Goal: Information Seeking & Learning: Learn about a topic

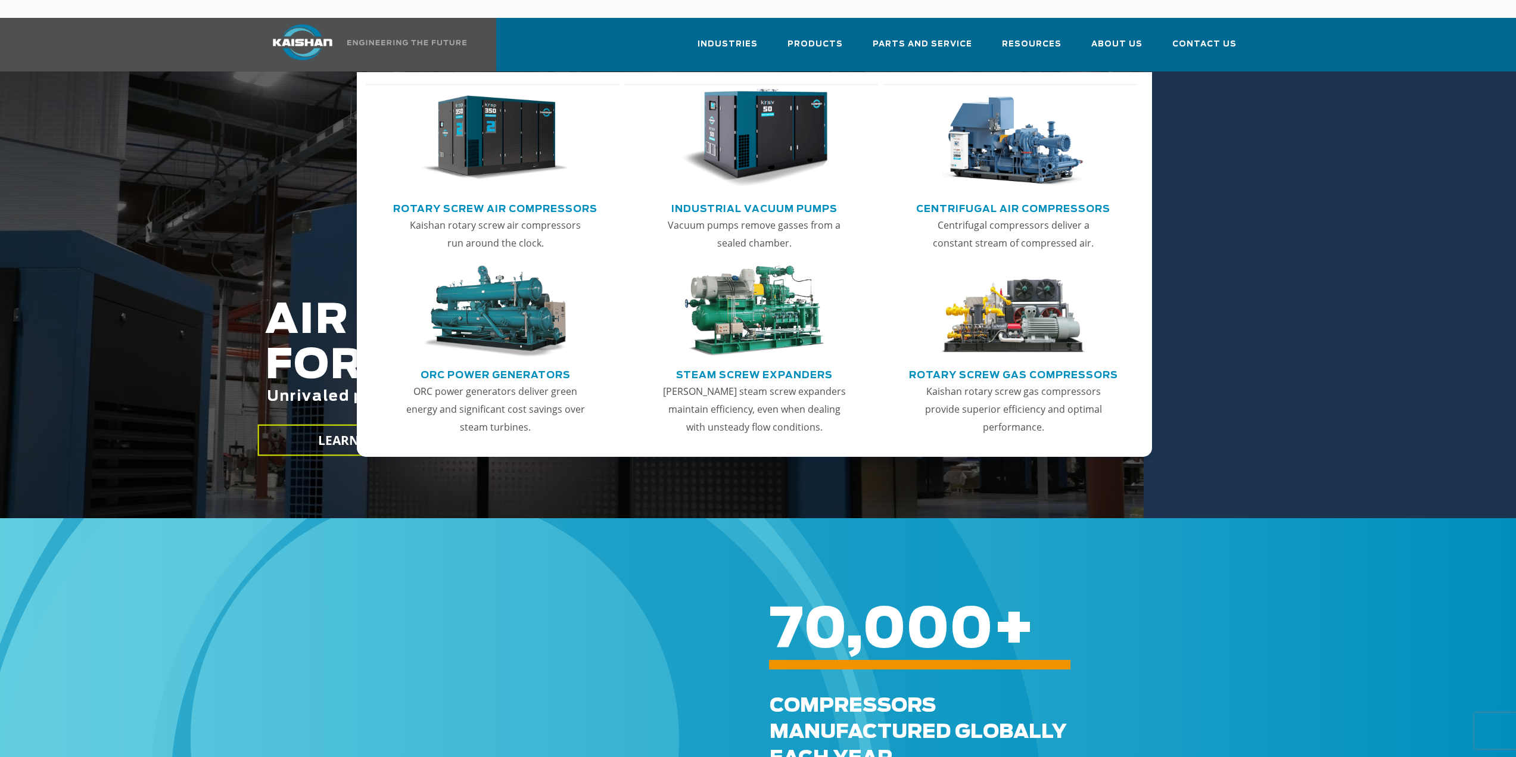
click at [560, 198] on link "Rotary Screw Air Compressors" at bounding box center [495, 207] width 204 height 18
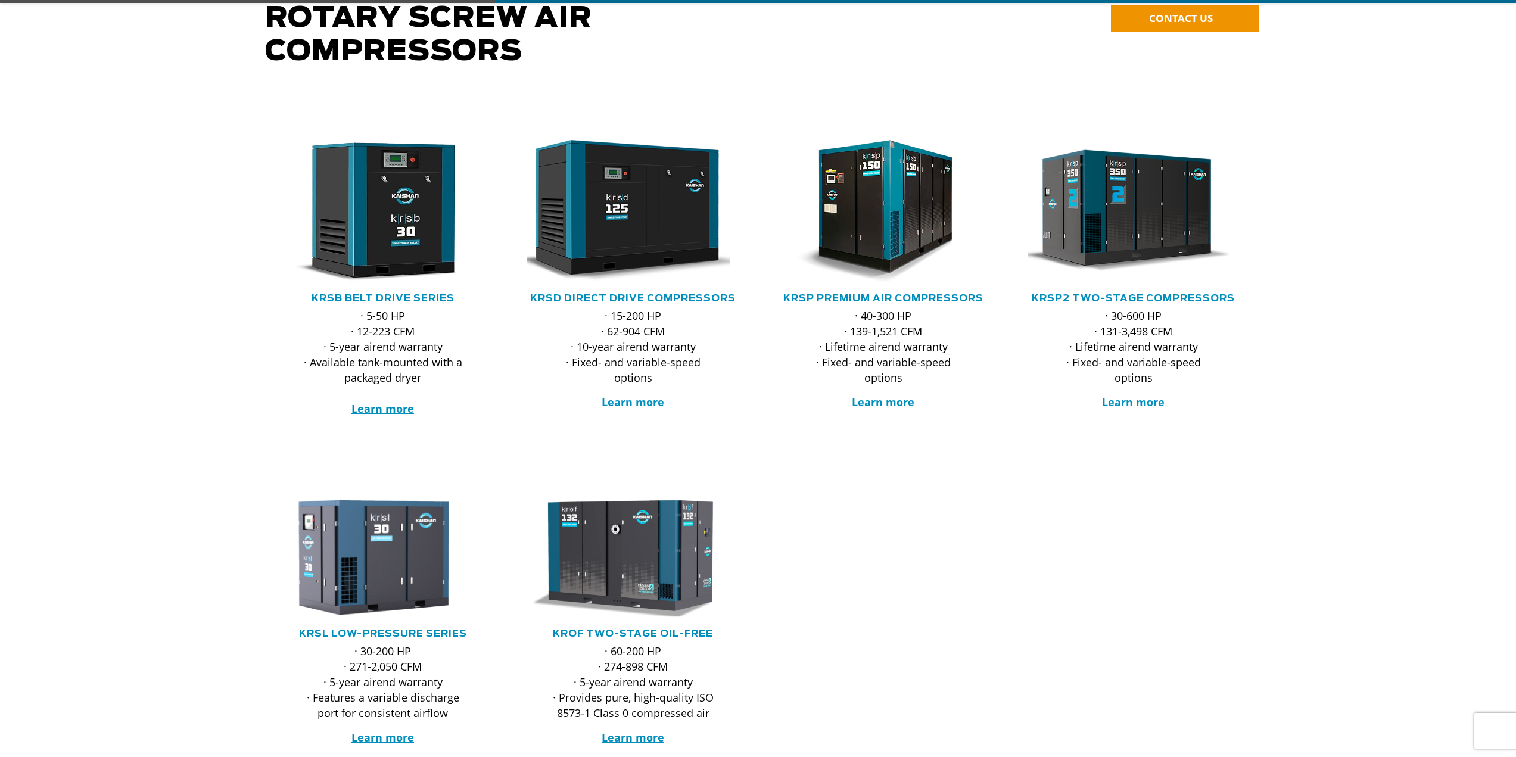
scroll to position [179, 0]
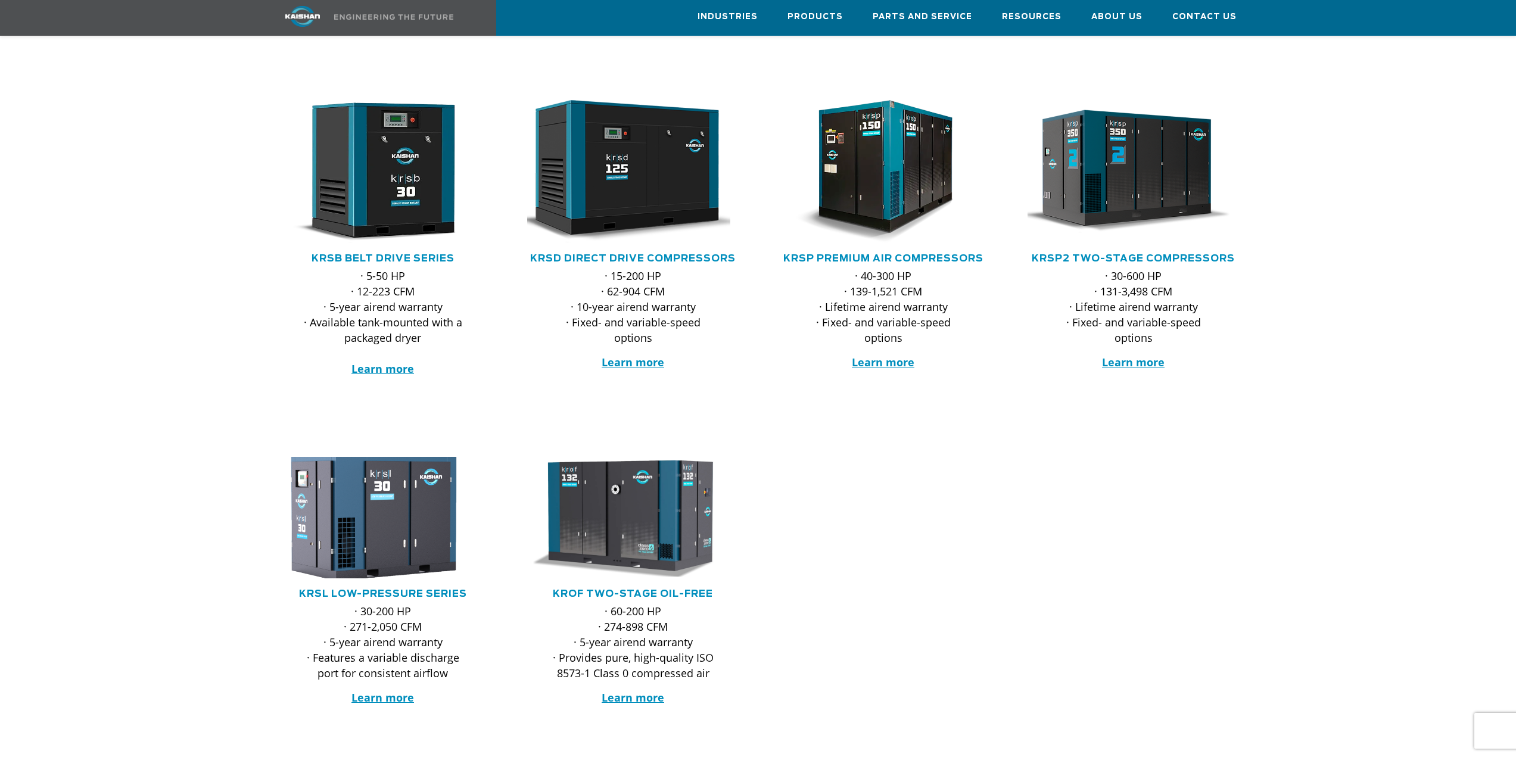
click at [421, 498] on img at bounding box center [374, 517] width 234 height 133
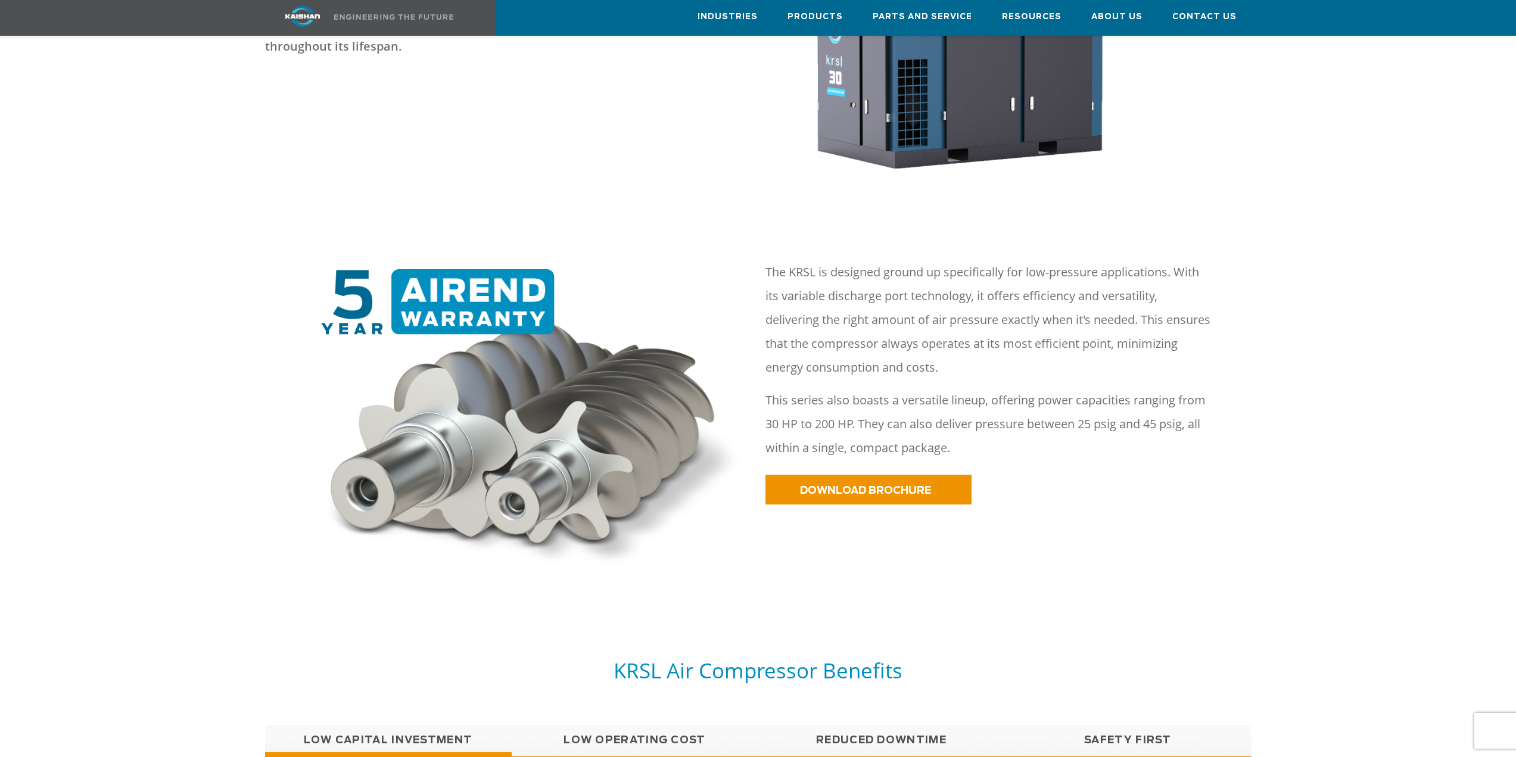
scroll to position [358, 0]
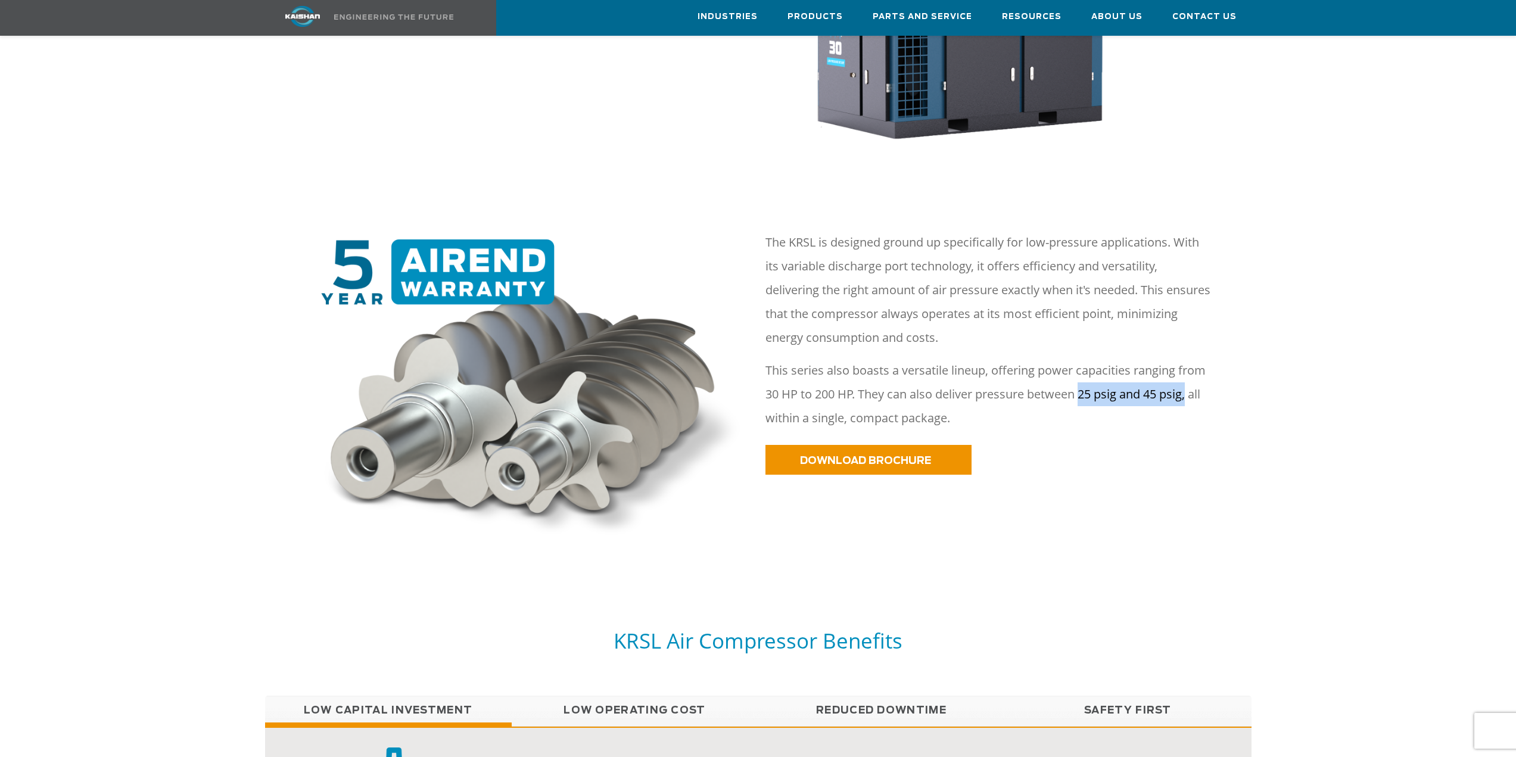
drag, startPoint x: 1082, startPoint y: 374, endPoint x: 1191, endPoint y: 374, distance: 109.6
click at [1191, 374] on p "This series also boasts a versatile lineup, offering power capacities ranging f…" at bounding box center [989, 395] width 446 height 72
